Goal: Information Seeking & Learning: Learn about a topic

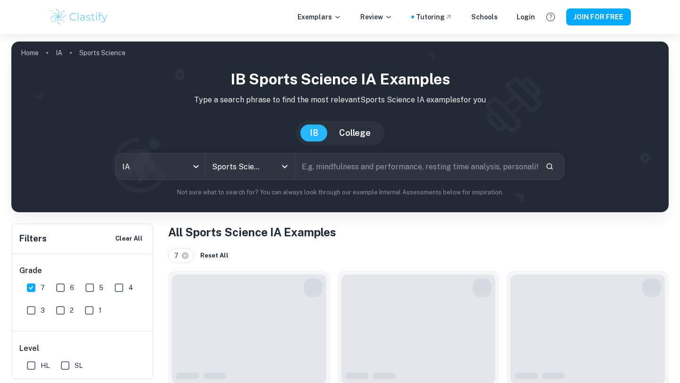
click at [59, 286] on input "6" at bounding box center [60, 288] width 19 height 19
checkbox input "true"
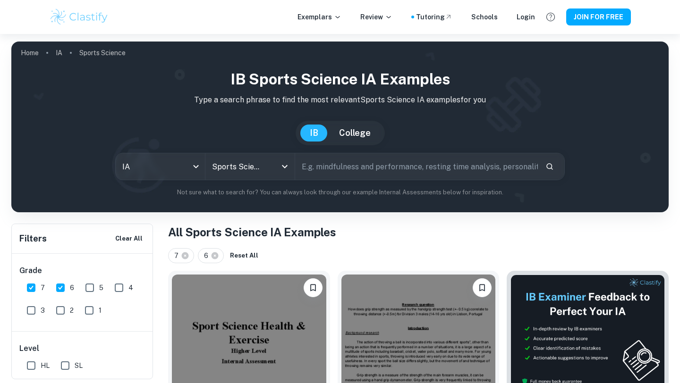
click at [93, 282] on input "5" at bounding box center [89, 288] width 19 height 19
checkbox input "true"
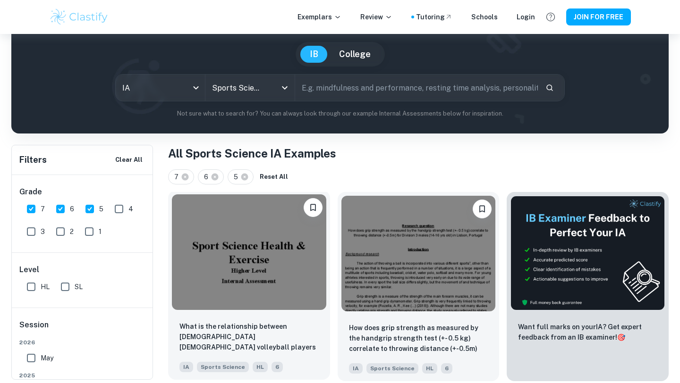
scroll to position [79, 0]
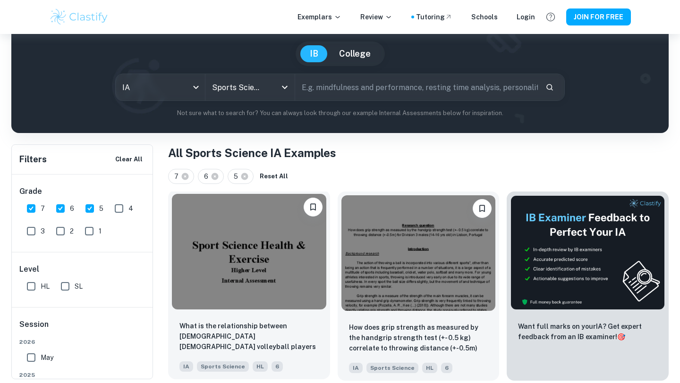
click at [259, 283] on img at bounding box center [249, 252] width 154 height 116
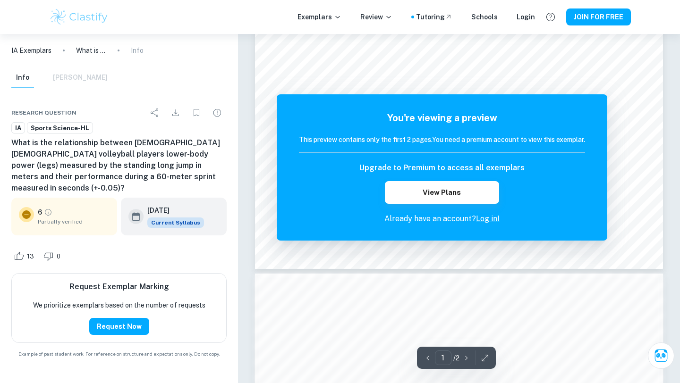
scroll to position [307, 0]
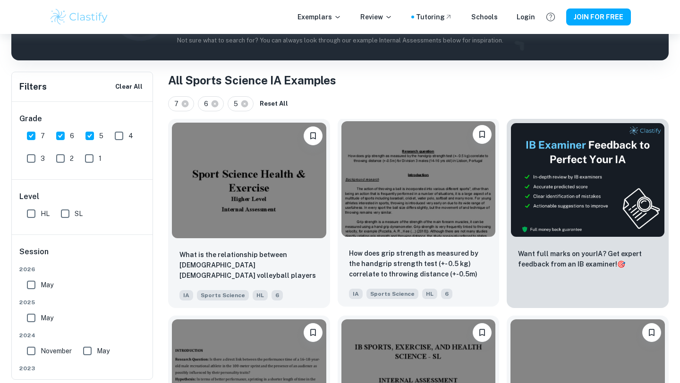
scroll to position [152, 0]
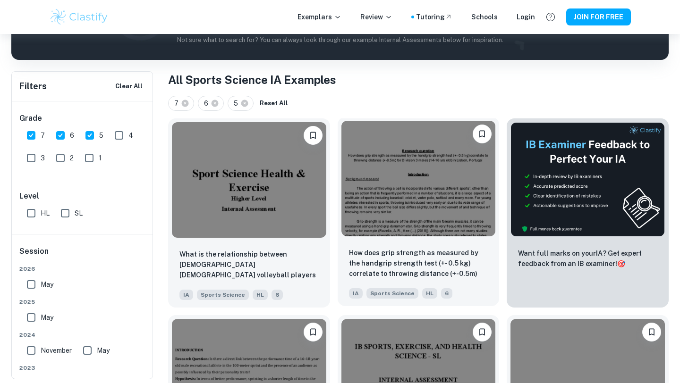
click at [387, 234] on img at bounding box center [418, 179] width 154 height 116
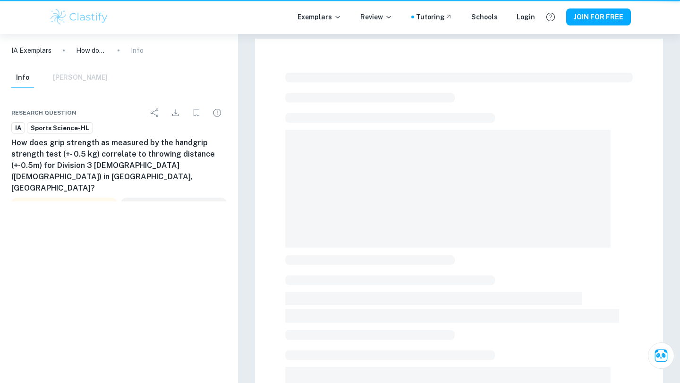
click at [387, 234] on span at bounding box center [447, 189] width 325 height 118
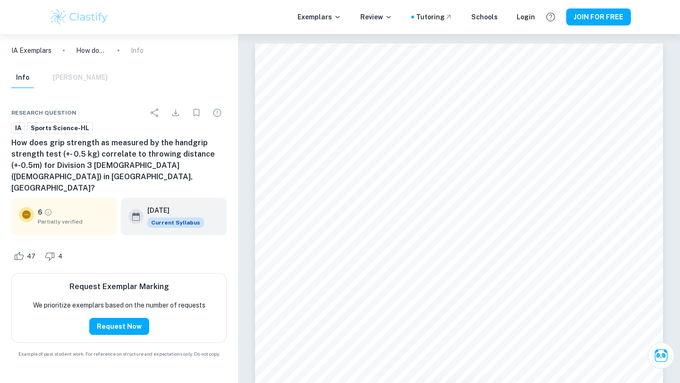
click at [44, 218] on span "Partially verified" at bounding box center [74, 222] width 72 height 8
click at [30, 211] on icon at bounding box center [26, 215] width 8 height 8
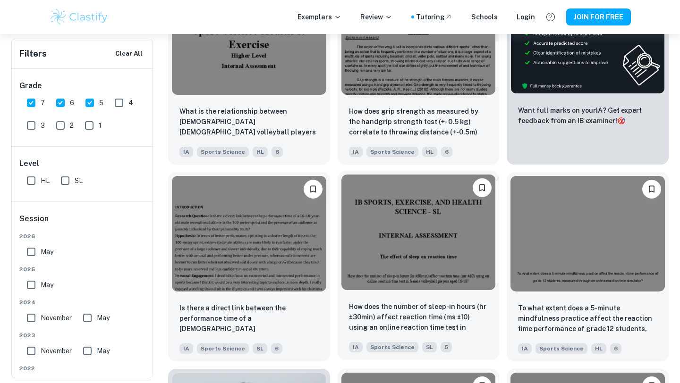
scroll to position [297, 0]
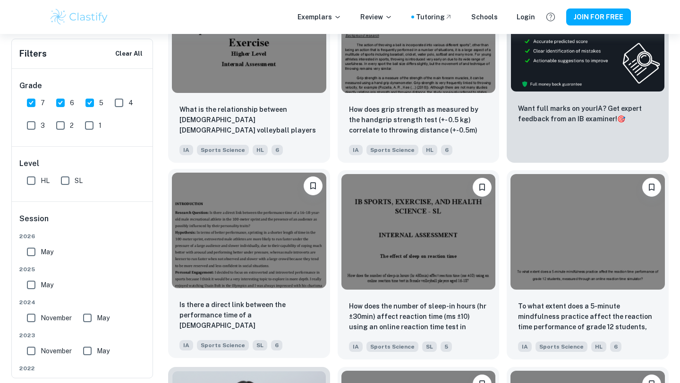
click at [273, 250] on img at bounding box center [249, 231] width 154 height 116
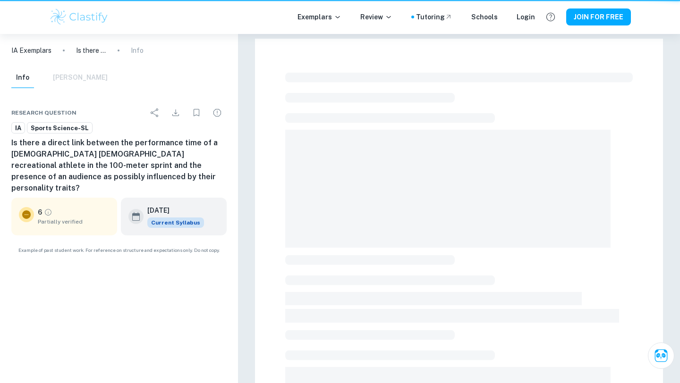
click at [273, 250] on div at bounding box center [459, 327] width 408 height 577
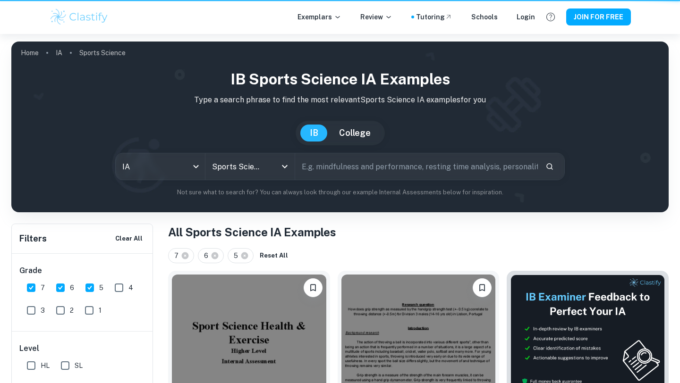
scroll to position [297, 0]
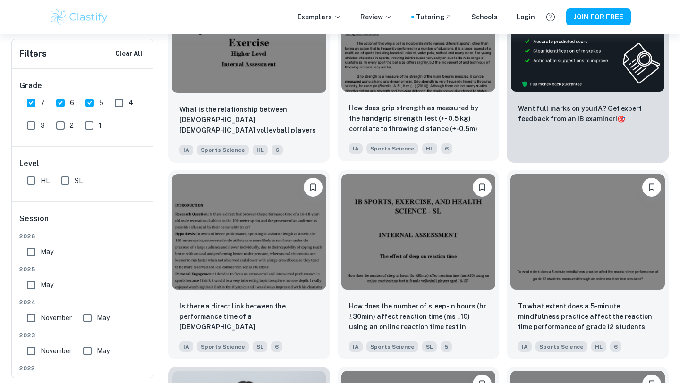
click at [397, 65] on img at bounding box center [418, 34] width 154 height 116
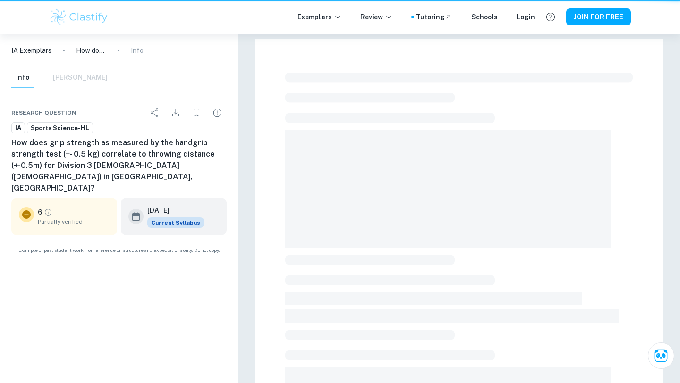
click at [397, 65] on div at bounding box center [459, 327] width 408 height 577
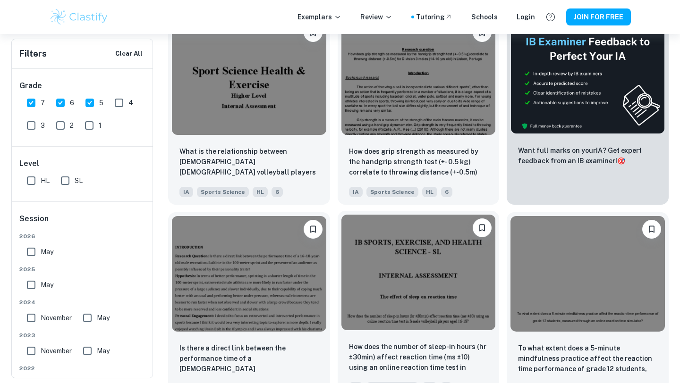
scroll to position [236, 0]
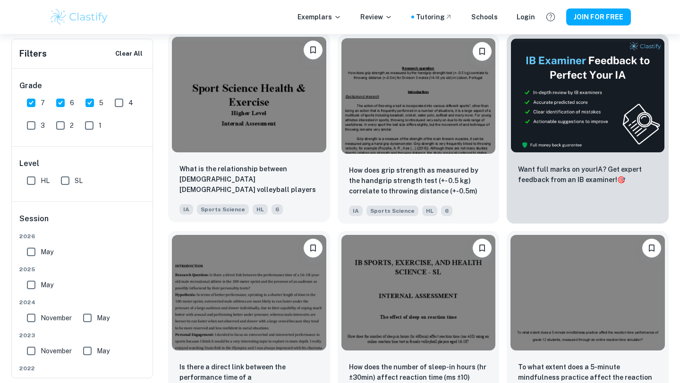
click at [283, 131] on img at bounding box center [249, 95] width 154 height 116
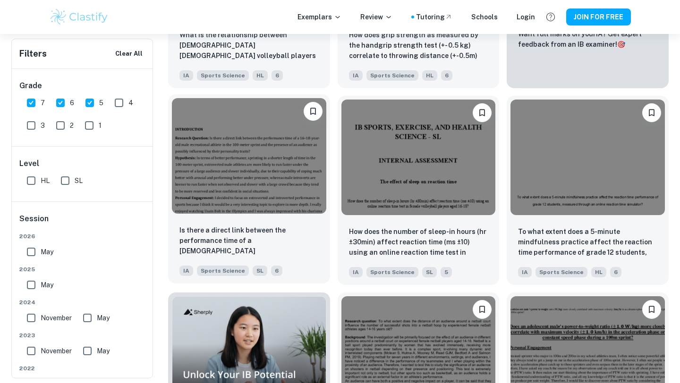
scroll to position [373, 0]
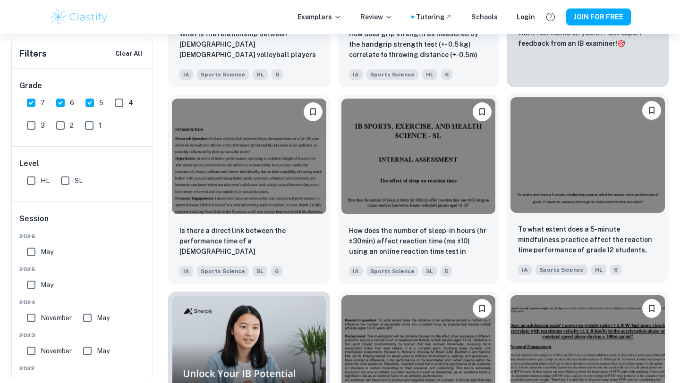
click at [542, 184] on img at bounding box center [587, 155] width 154 height 116
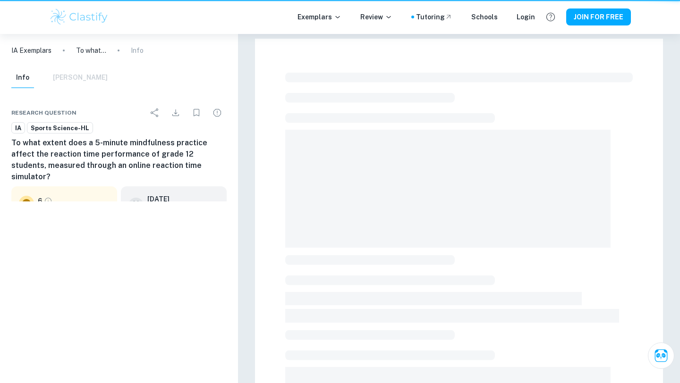
click at [542, 184] on span at bounding box center [447, 189] width 325 height 118
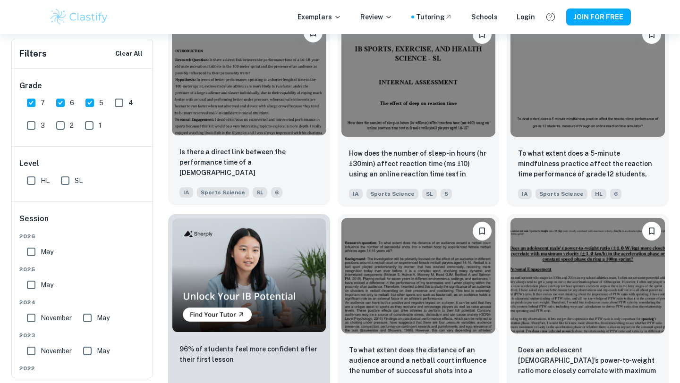
scroll to position [483, 0]
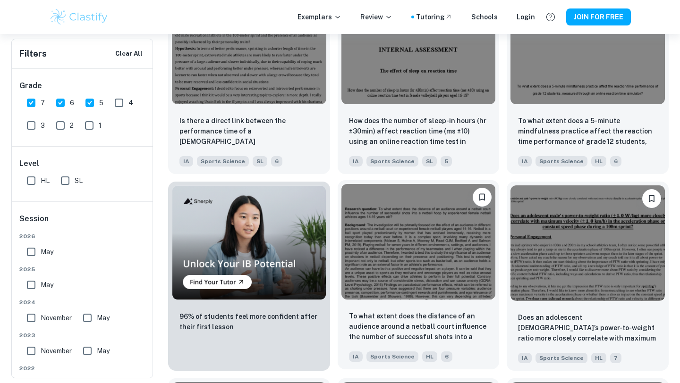
click at [409, 251] on img at bounding box center [418, 242] width 154 height 116
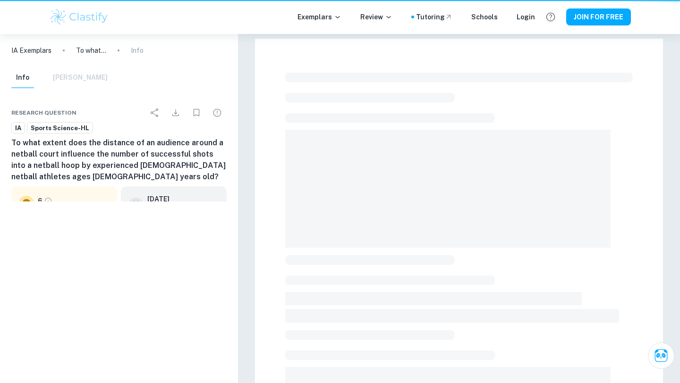
click at [409, 251] on div at bounding box center [458, 345] width 347 height 552
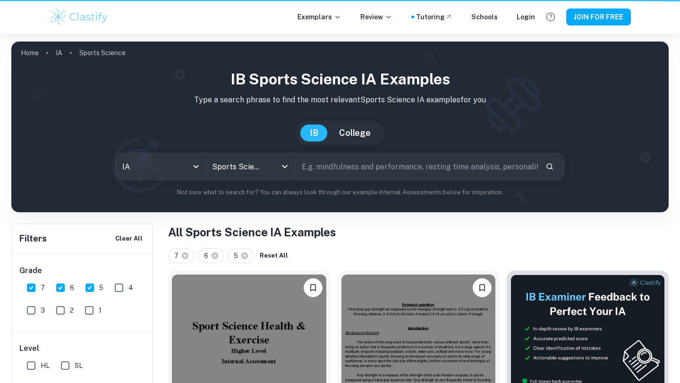
scroll to position [483, 0]
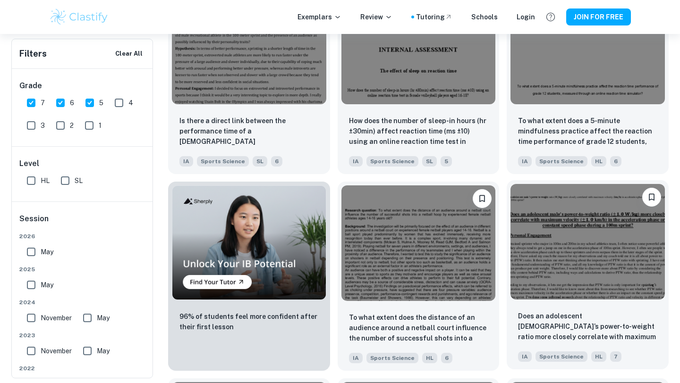
click at [532, 261] on img at bounding box center [587, 242] width 154 height 116
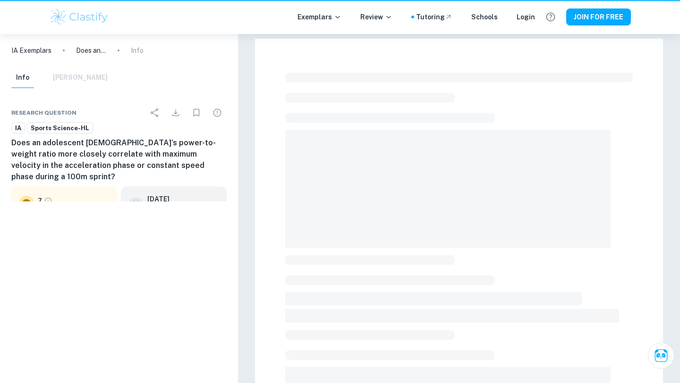
click at [532, 261] on div at bounding box center [458, 345] width 347 height 552
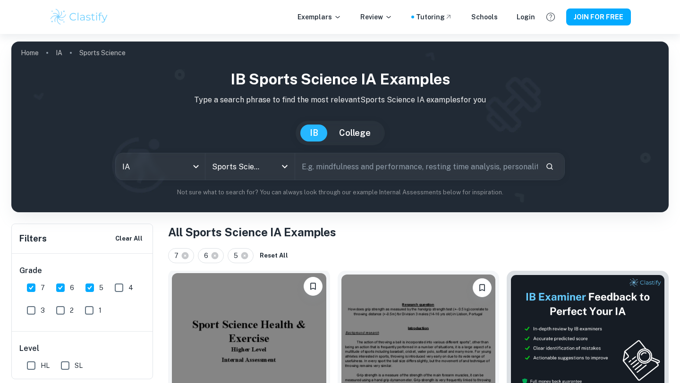
click at [229, 339] on img at bounding box center [249, 331] width 154 height 116
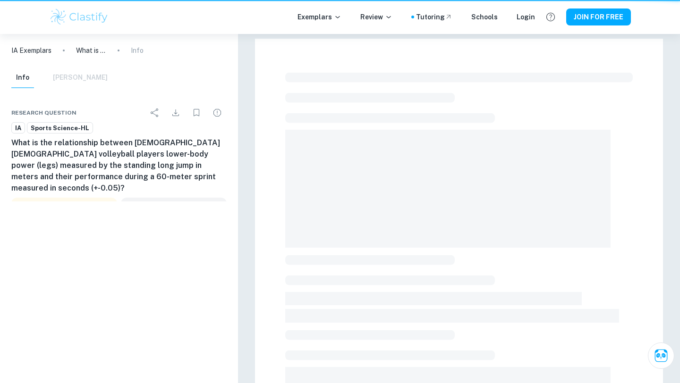
click at [229, 339] on div "IA Exemplars What is the relationship between [DEMOGRAPHIC_DATA] [DEMOGRAPHIC_D…" at bounding box center [119, 208] width 238 height 349
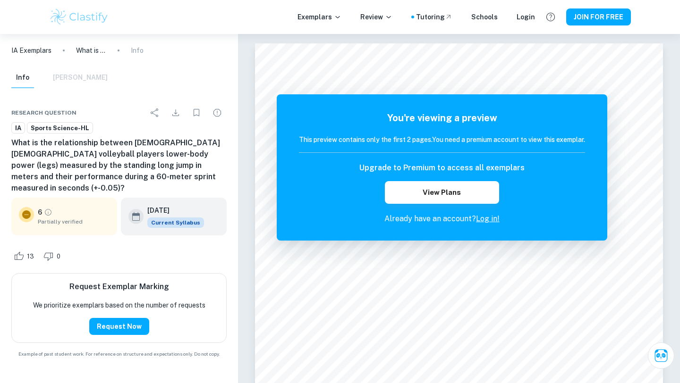
click at [40, 6] on div "Exemplars Review Tutoring Schools Login JOIN FOR FREE" at bounding box center [340, 17] width 680 height 34
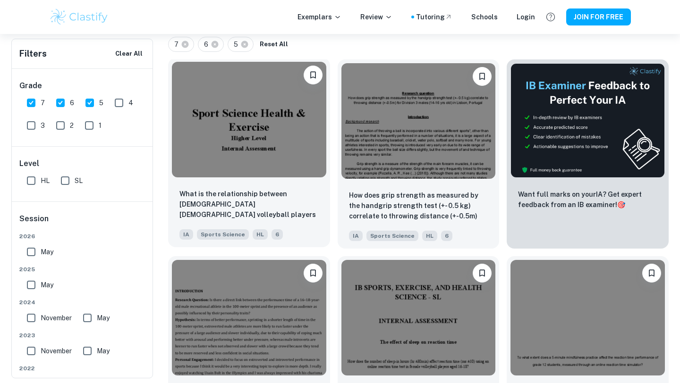
scroll to position [216, 0]
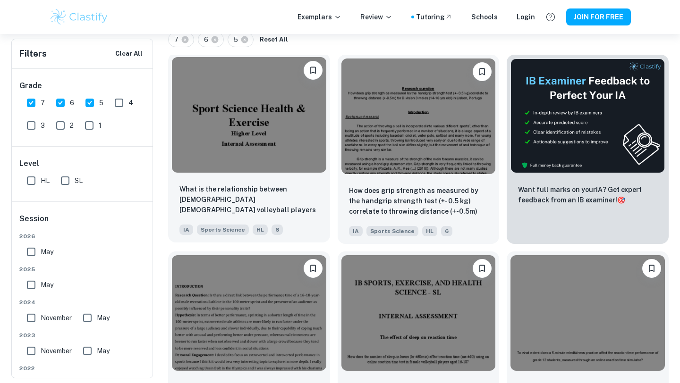
click at [237, 150] on img at bounding box center [249, 115] width 154 height 116
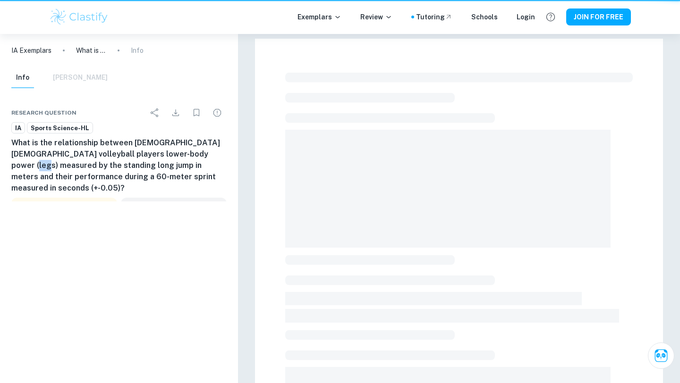
click at [237, 150] on div "Research question IA Sports Science-HL What is the relationship between [DEMOGR…" at bounding box center [119, 179] width 238 height 174
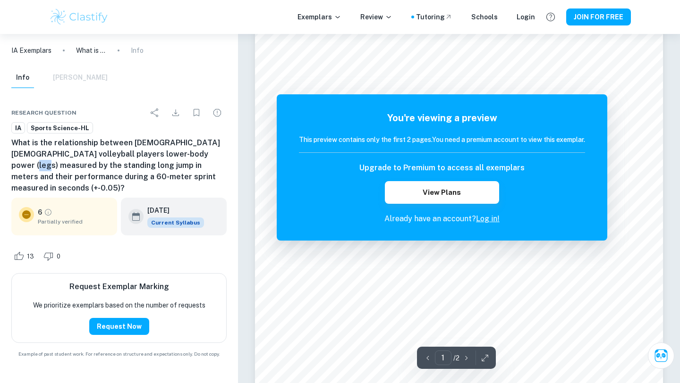
scroll to position [50, 0]
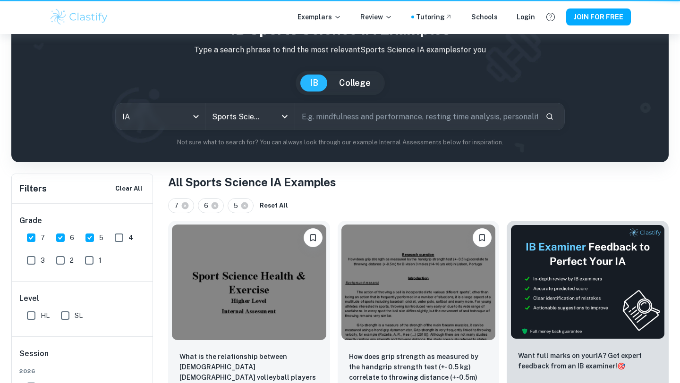
scroll to position [216, 0]
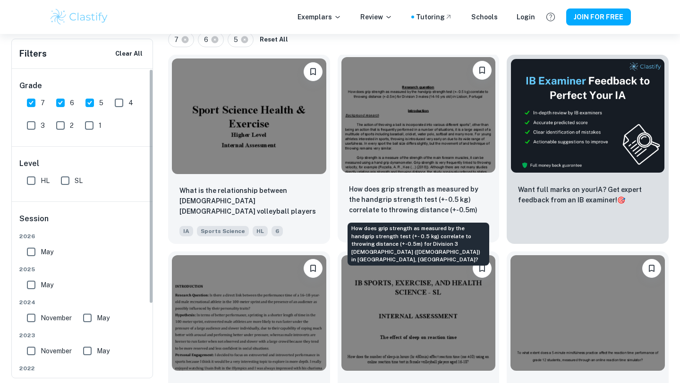
click at [412, 185] on p "How does grip strength as measured by the handgrip strength test (+- 0.5 kg) co…" at bounding box center [418, 200] width 139 height 32
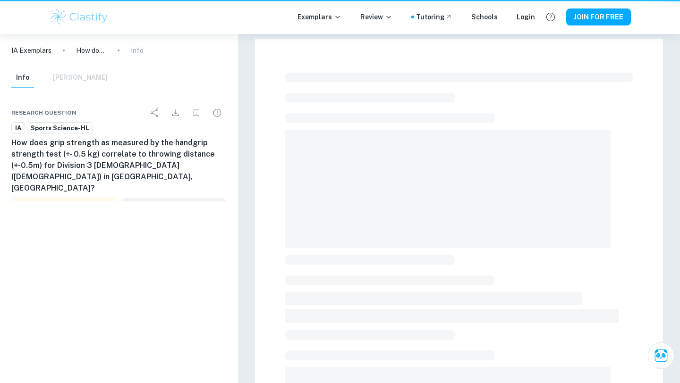
click at [412, 185] on span at bounding box center [447, 189] width 325 height 118
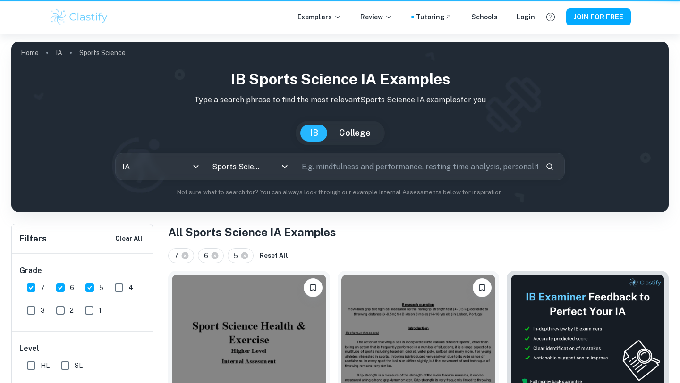
scroll to position [216, 0]
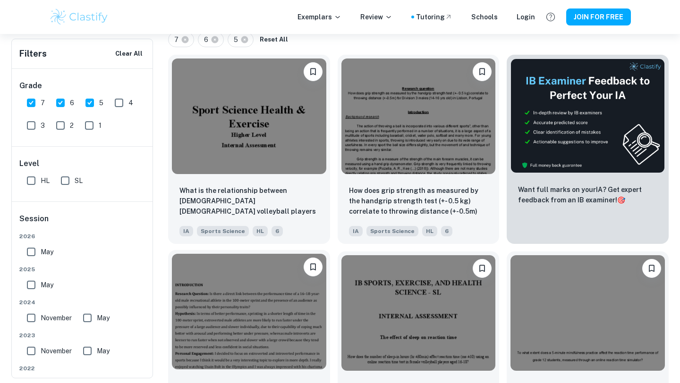
click at [274, 300] on img at bounding box center [249, 312] width 154 height 116
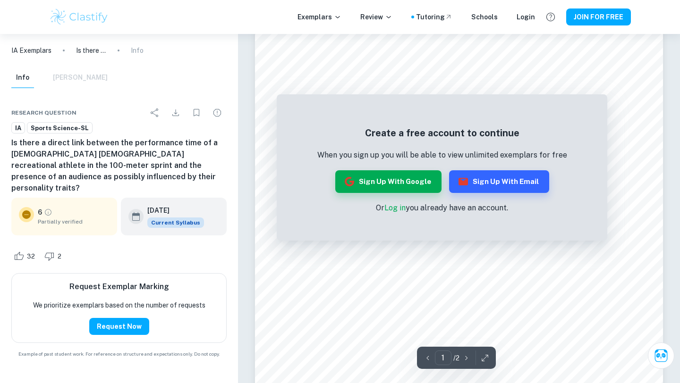
scroll to position [67, 0]
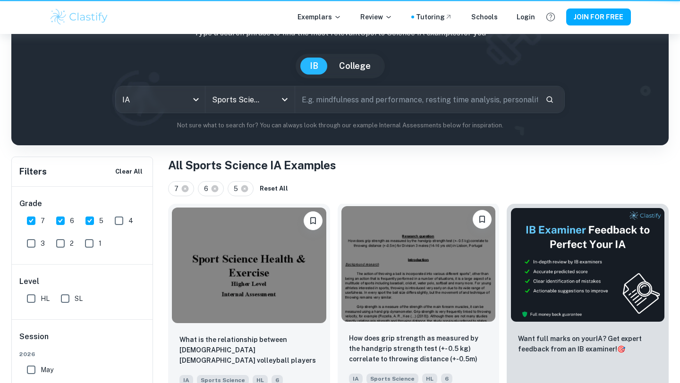
scroll to position [216, 0]
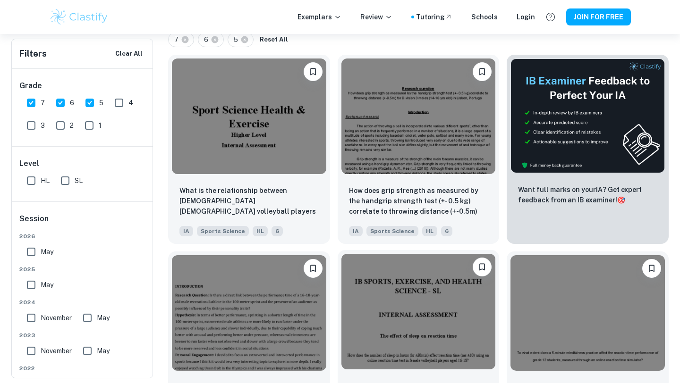
click at [397, 314] on img at bounding box center [418, 312] width 154 height 116
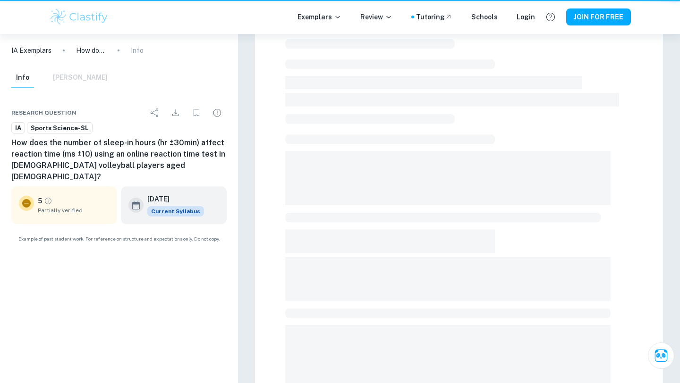
click at [397, 107] on span at bounding box center [452, 100] width 334 height 14
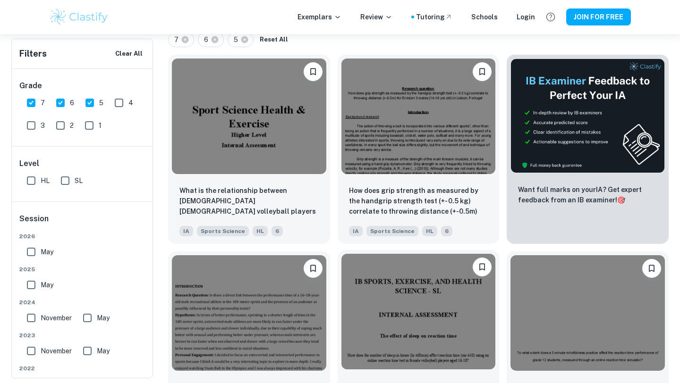
scroll to position [299, 0]
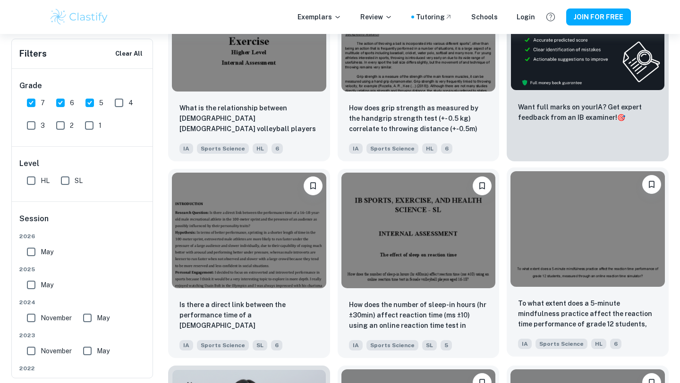
click at [599, 273] on img at bounding box center [587, 229] width 154 height 116
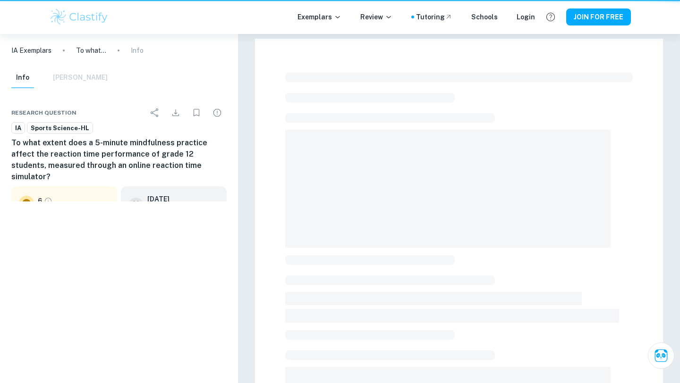
click at [599, 273] on div at bounding box center [458, 345] width 347 height 552
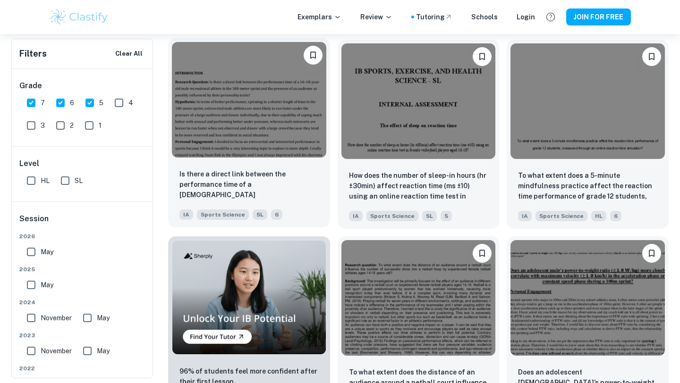
scroll to position [441, 0]
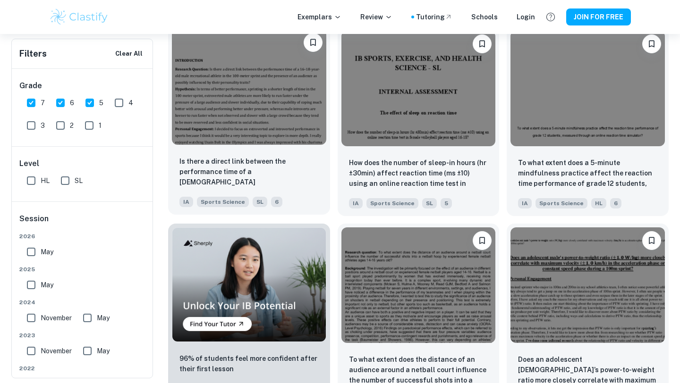
click at [237, 112] on img at bounding box center [249, 87] width 154 height 116
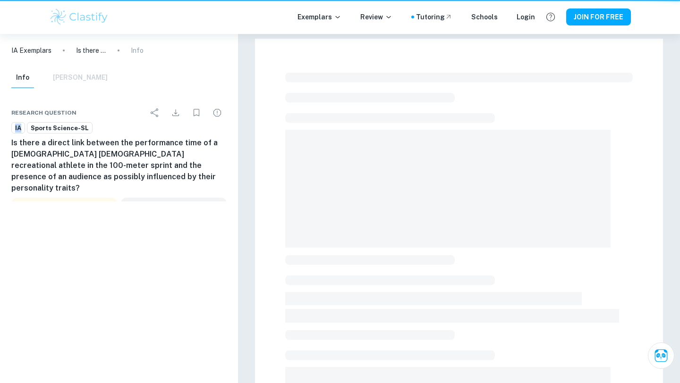
click at [237, 112] on div "Research question IA Sports Science-SL Is there a direct link between the perfo…" at bounding box center [119, 179] width 238 height 174
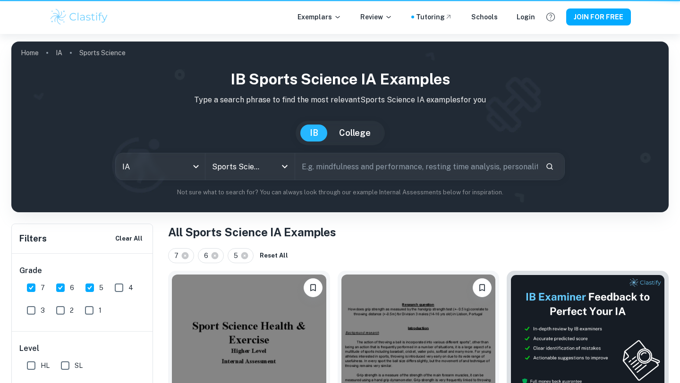
scroll to position [441, 0]
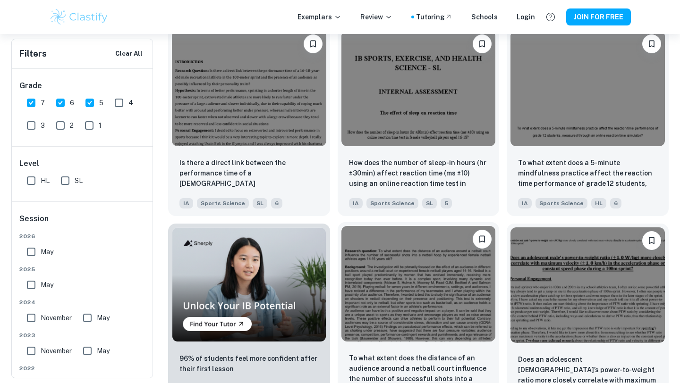
click at [429, 290] on img at bounding box center [418, 284] width 154 height 116
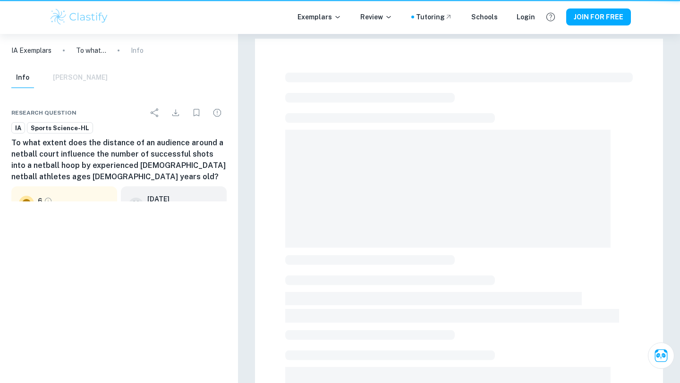
click at [429, 290] on div at bounding box center [458, 345] width 347 height 552
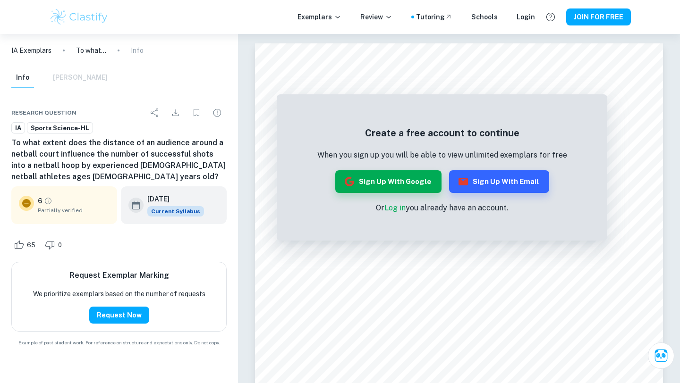
scroll to position [441, 0]
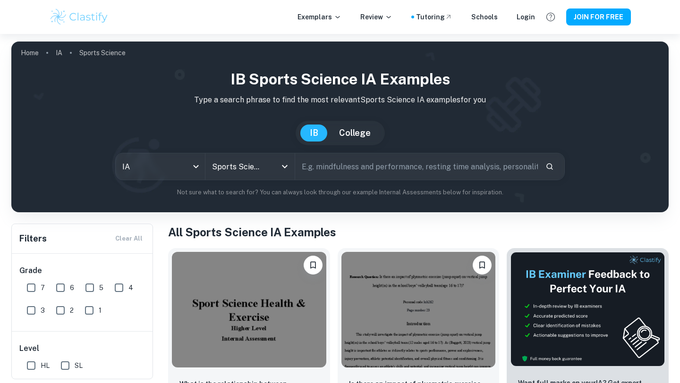
click at [32, 286] on input "7" at bounding box center [31, 288] width 19 height 19
checkbox input "true"
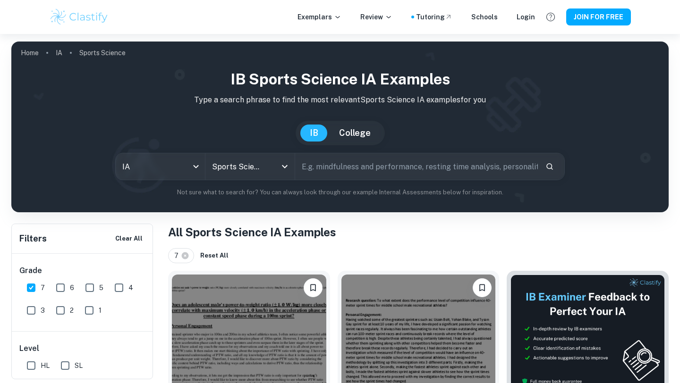
click at [66, 289] on input "6" at bounding box center [60, 288] width 19 height 19
checkbox input "true"
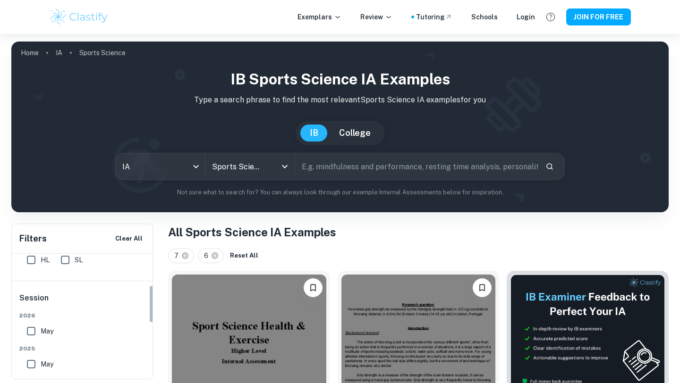
scroll to position [110, 0]
click at [71, 258] on input "SL" at bounding box center [65, 256] width 19 height 19
checkbox input "true"
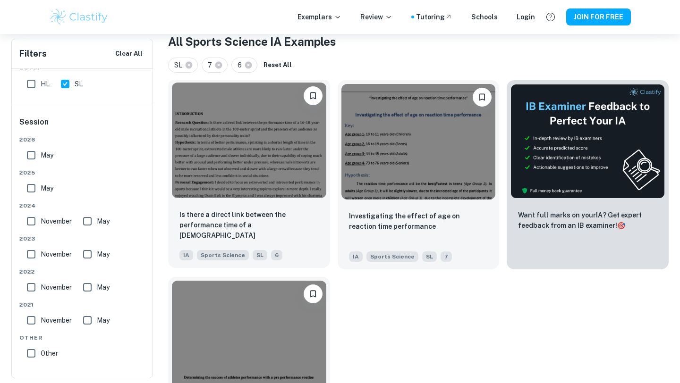
scroll to position [274, 0]
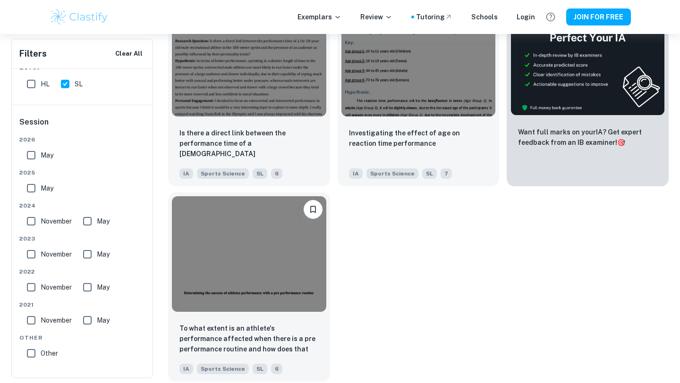
click at [235, 274] on img at bounding box center [249, 254] width 154 height 116
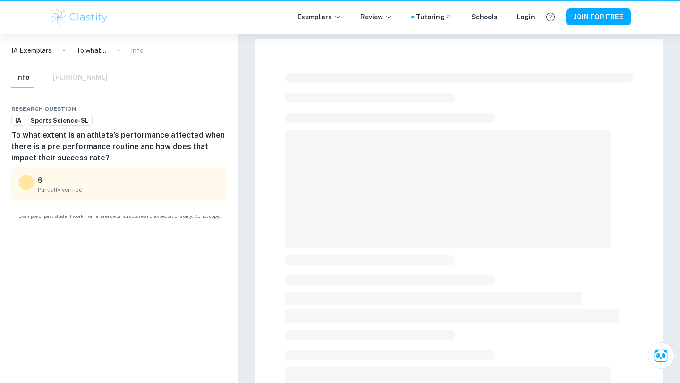
click at [235, 274] on div "IA Exemplars To what extent is an athlete's performance affected when there is …" at bounding box center [119, 208] width 238 height 349
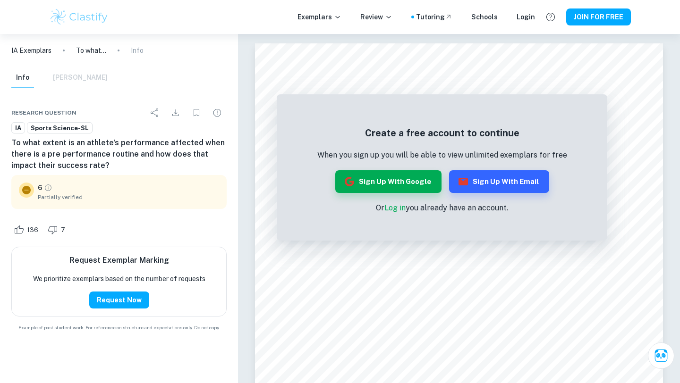
scroll to position [274, 0]
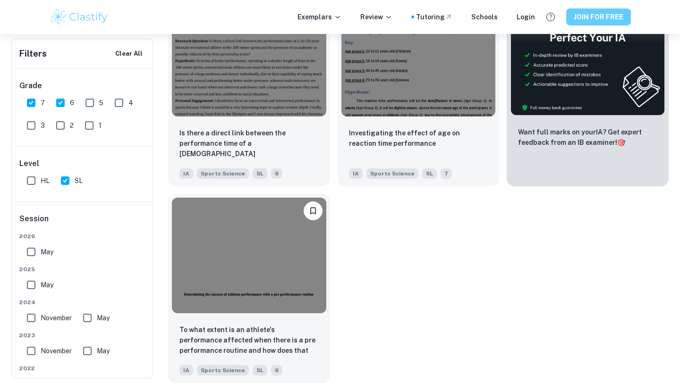
click at [600, 22] on button "JOIN FOR FREE" at bounding box center [598, 16] width 65 height 17
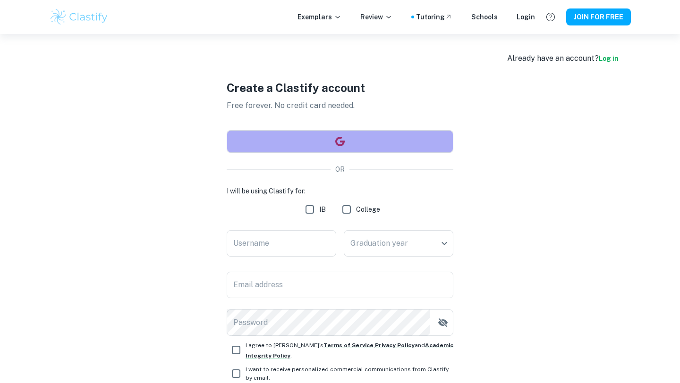
click at [308, 133] on button "button" at bounding box center [340, 141] width 227 height 23
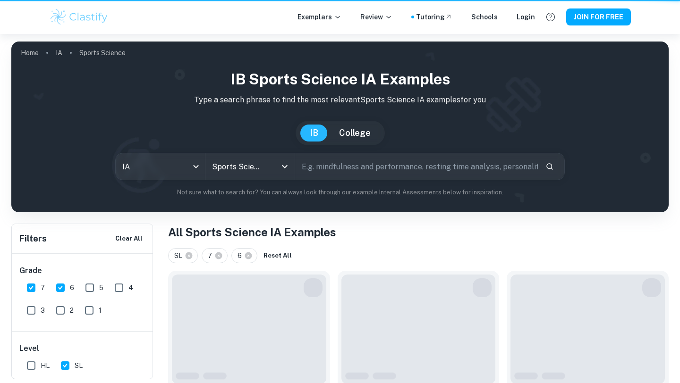
scroll to position [274, 0]
